Goal: Information Seeking & Learning: Learn about a topic

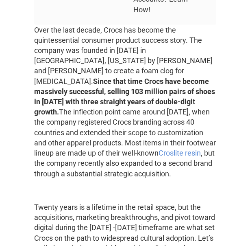
scroll to position [368, 0]
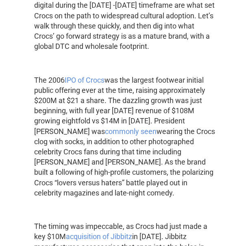
scroll to position [593, 0]
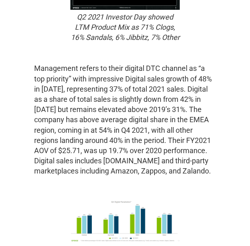
scroll to position [1532, 0]
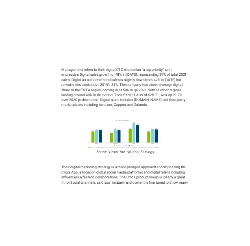
scroll to position [1415, 0]
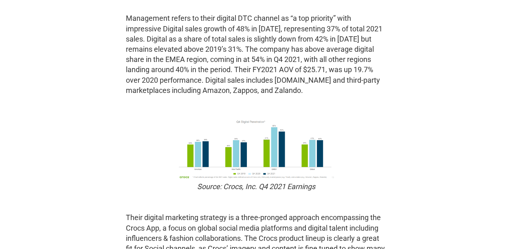
click at [250, 159] on img at bounding box center [256, 148] width 156 height 61
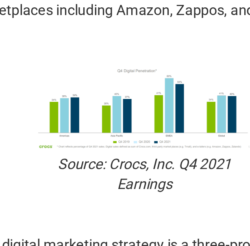
scroll to position [1628, 0]
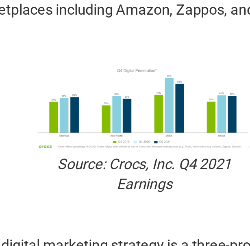
click at [139, 136] on img at bounding box center [124, 125] width 109 height 42
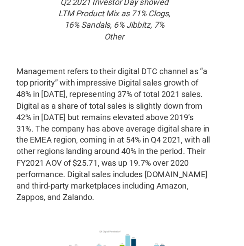
scroll to position [1542, 0]
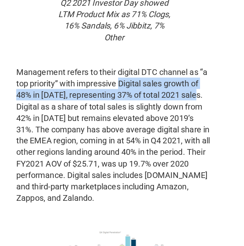
drag, startPoint x: 126, startPoint y: 98, endPoint x: 197, endPoint y: 110, distance: 71.4
click at [197, 110] on p "Management refers to their digital DTC channel as “a top priority” with impress…" at bounding box center [121, 145] width 175 height 123
copy p "Digital sales growth of 48% in [DATE], representing 37% of total 2021 sales."
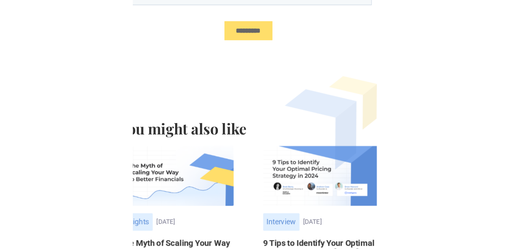
scroll to position [2556, 0]
